Goal: Task Accomplishment & Management: Complete application form

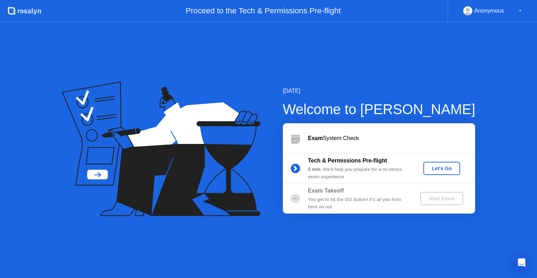
click at [444, 169] on div "Let's Go" at bounding box center [442, 168] width 31 height 6
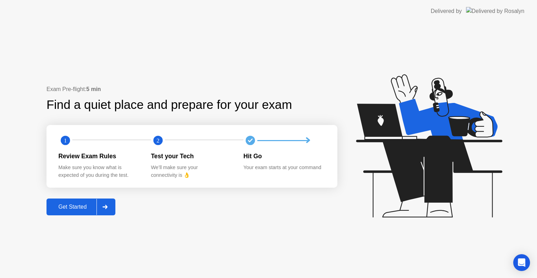
click at [104, 209] on div at bounding box center [105, 207] width 17 height 16
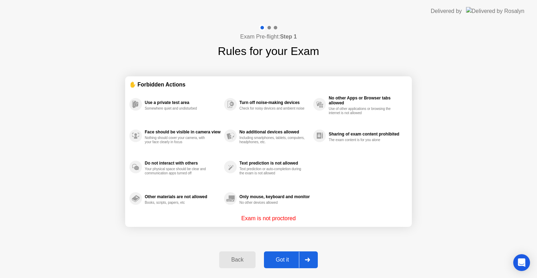
click at [284, 256] on div "Got it" at bounding box center [282, 259] width 33 height 6
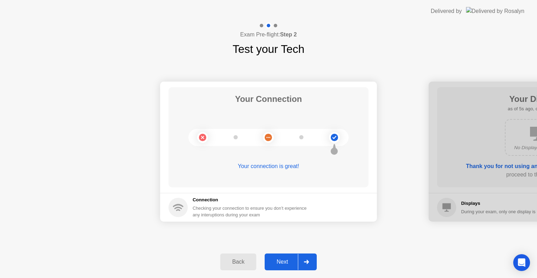
click at [291, 259] on div "Next" at bounding box center [282, 262] width 31 height 6
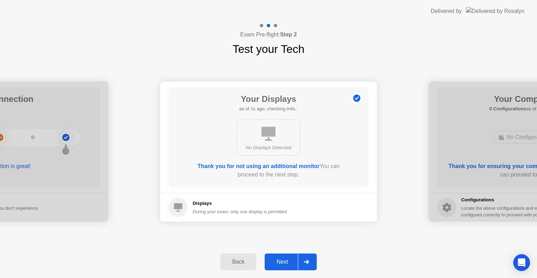
click at [294, 260] on div "Next" at bounding box center [282, 262] width 31 height 6
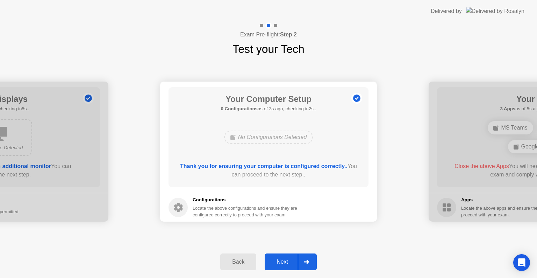
click at [294, 260] on div "Next" at bounding box center [282, 262] width 31 height 6
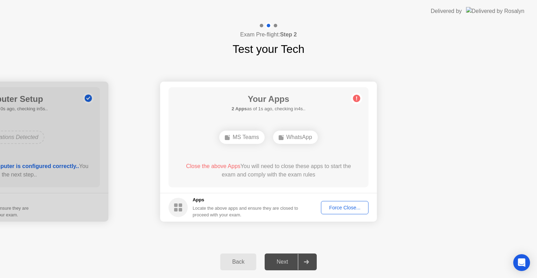
click at [299, 137] on div "WhatsApp" at bounding box center [295, 137] width 45 height 13
click at [343, 202] on button "Force Close..." at bounding box center [345, 207] width 48 height 13
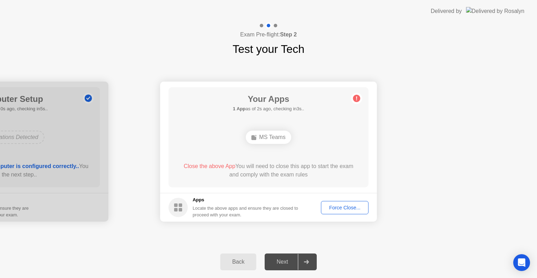
click at [335, 207] on div "Force Close..." at bounding box center [345, 208] width 43 height 6
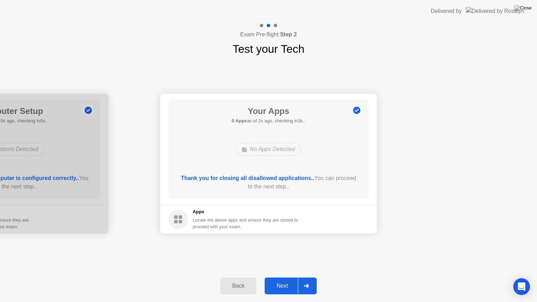
click at [296, 277] on button "Next" at bounding box center [291, 286] width 52 height 17
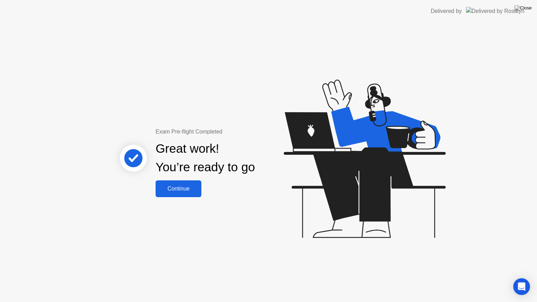
click at [178, 192] on div "Continue" at bounding box center [179, 189] width 42 height 6
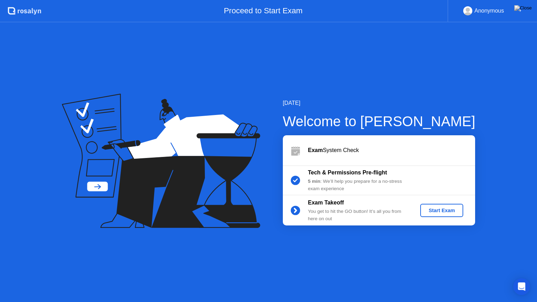
click at [434, 215] on button "Start Exam" at bounding box center [442, 210] width 43 height 13
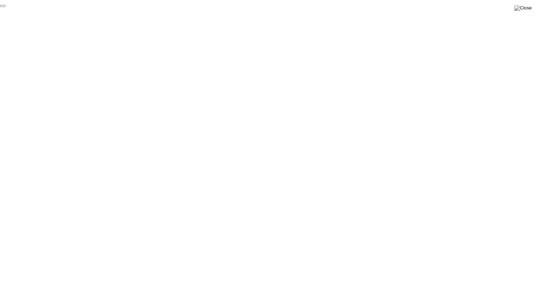
click div "End Proctoring Session"
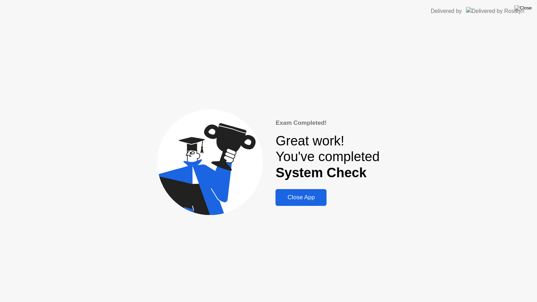
click at [301, 199] on div "Close App" at bounding box center [301, 197] width 47 height 7
